Goal: Navigation & Orientation: Find specific page/section

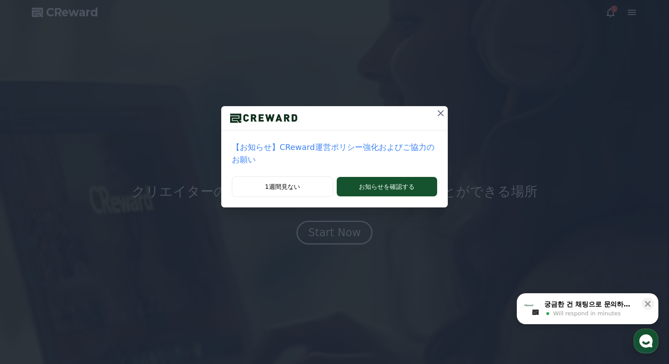
click at [441, 114] on icon at bounding box center [440, 113] width 6 height 6
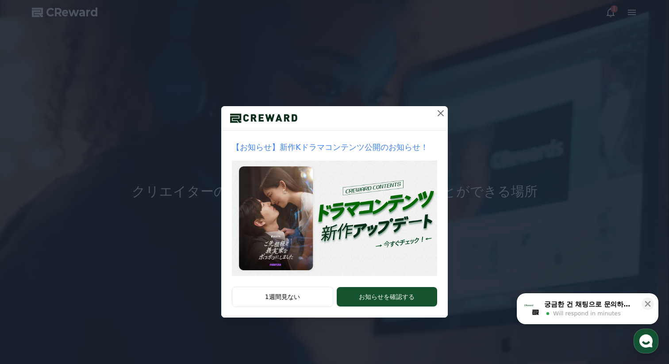
click at [441, 114] on icon at bounding box center [440, 113] width 6 height 6
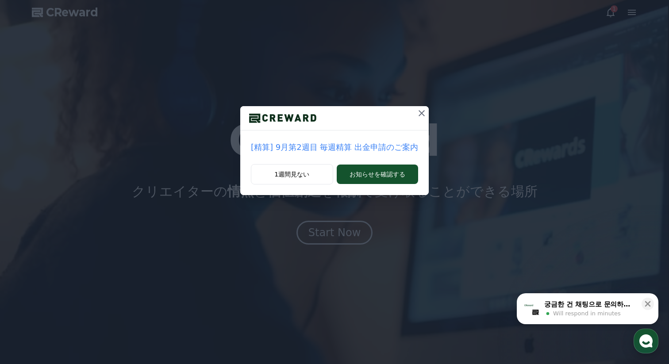
click at [423, 112] on icon at bounding box center [421, 113] width 11 height 11
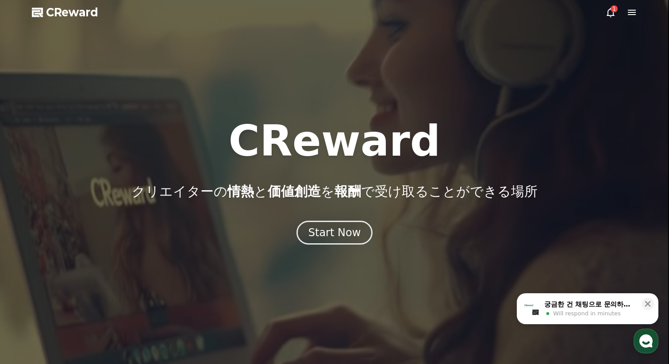
click at [609, 9] on icon at bounding box center [610, 12] width 8 height 9
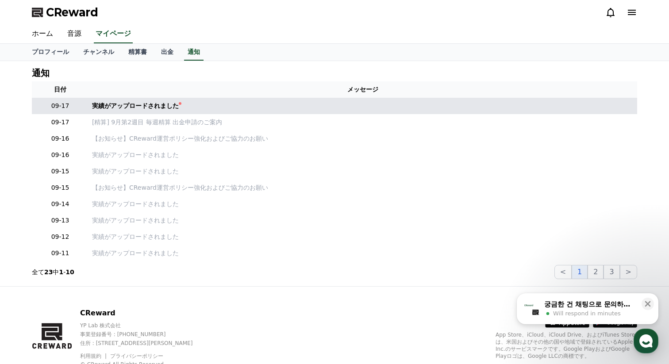
click at [126, 111] on td "実績がアップロードされました" at bounding box center [362, 106] width 548 height 16
click at [128, 104] on div "実績がアップロードされました" at bounding box center [135, 105] width 87 height 9
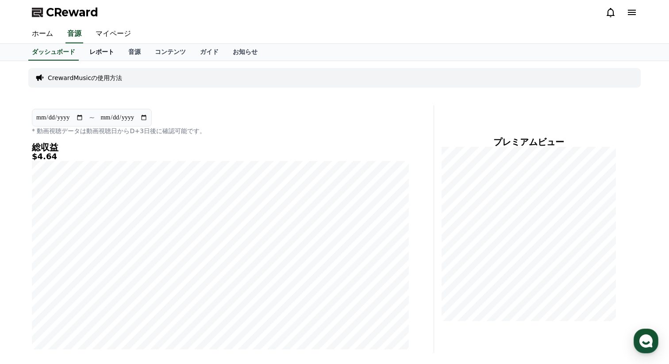
click at [103, 56] on link "レポート" at bounding box center [101, 52] width 39 height 17
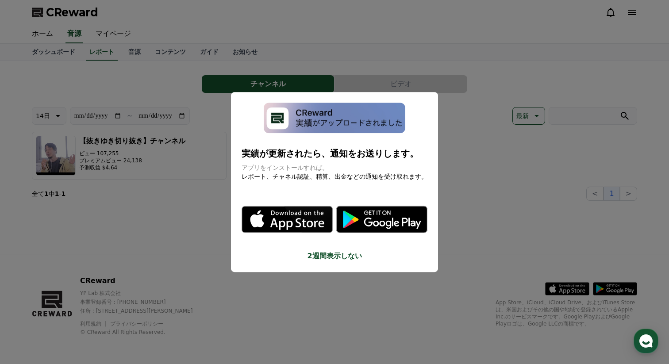
click at [467, 133] on button "close modal" at bounding box center [334, 182] width 669 height 364
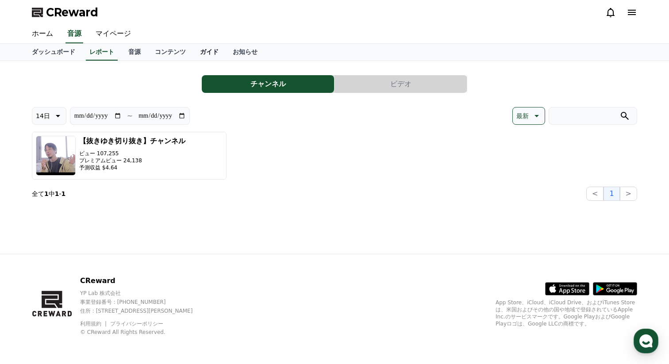
click at [203, 52] on link "ガイド" at bounding box center [209, 52] width 33 height 17
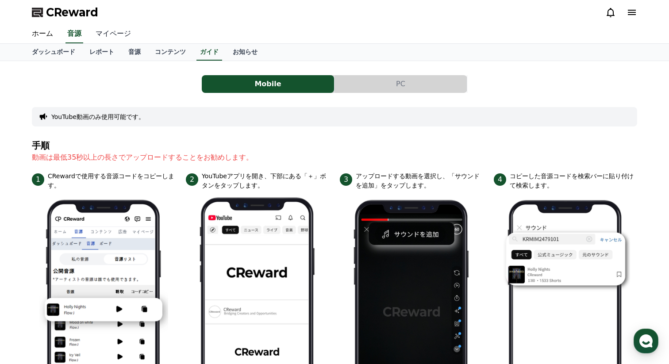
click at [116, 36] on link "マイページ" at bounding box center [113, 34] width 50 height 19
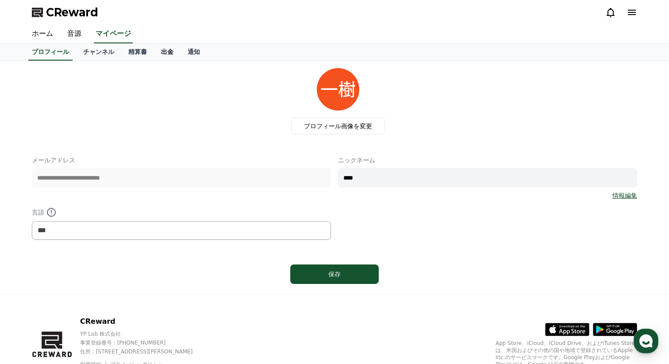
click at [165, 52] on link "出金" at bounding box center [167, 52] width 27 height 17
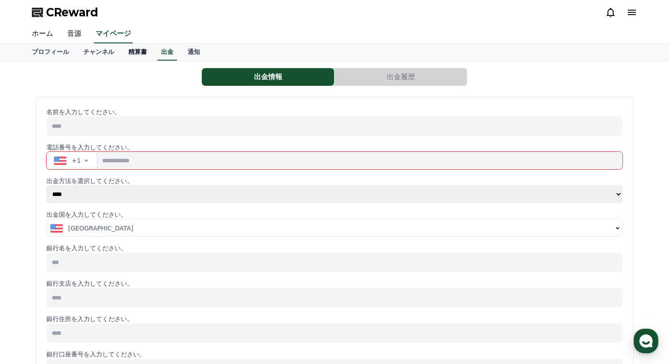
click at [141, 53] on link "精算書" at bounding box center [137, 52] width 33 height 17
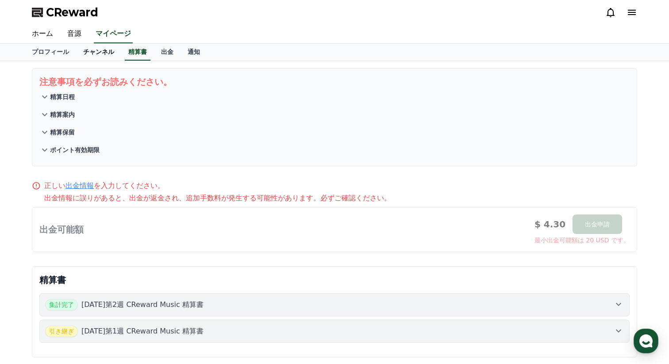
click at [97, 54] on link "チャンネル" at bounding box center [98, 52] width 45 height 17
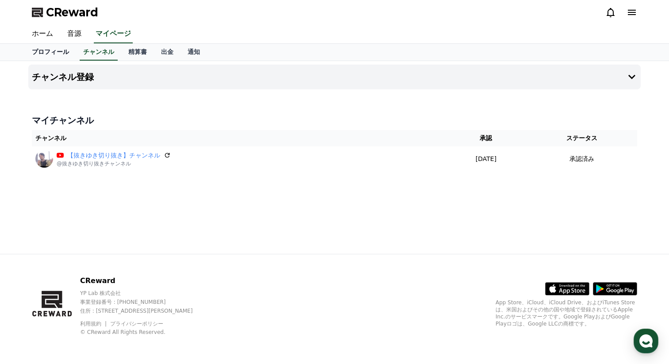
click at [50, 60] on link "プロフィール" at bounding box center [50, 52] width 51 height 17
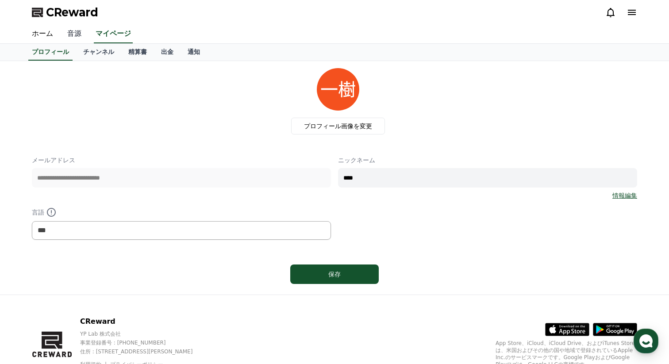
click at [67, 36] on link "音源" at bounding box center [74, 34] width 28 height 19
